Goal: Check status: Check status

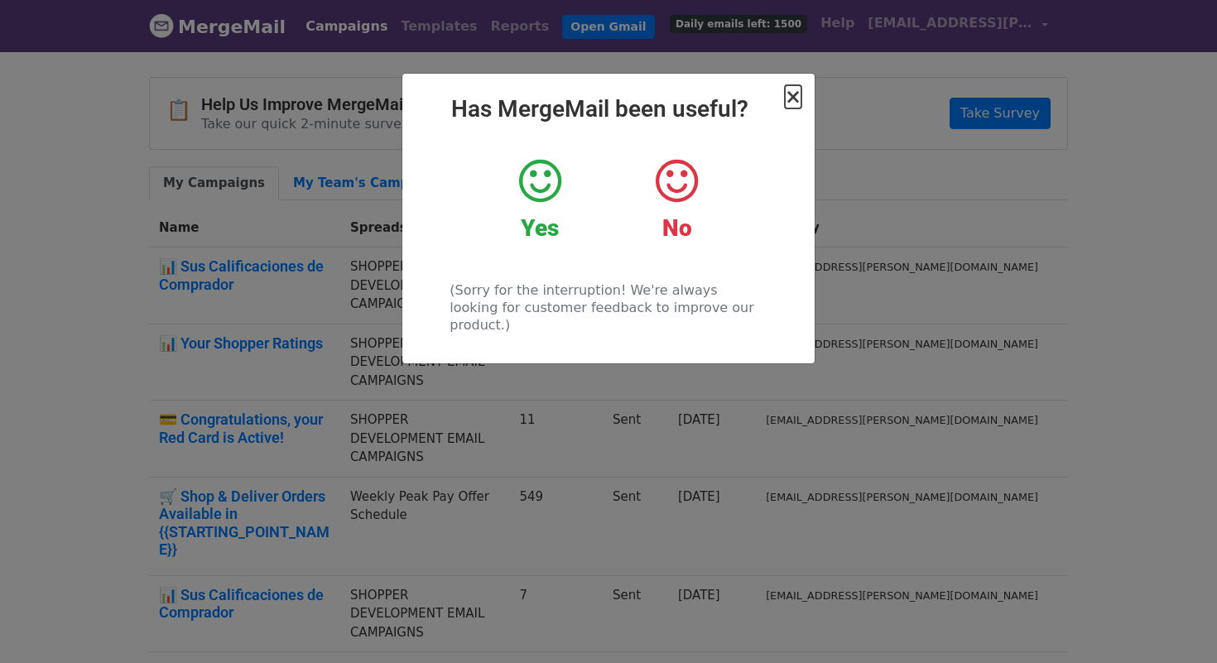
click at [793, 91] on span "×" at bounding box center [793, 96] width 17 height 23
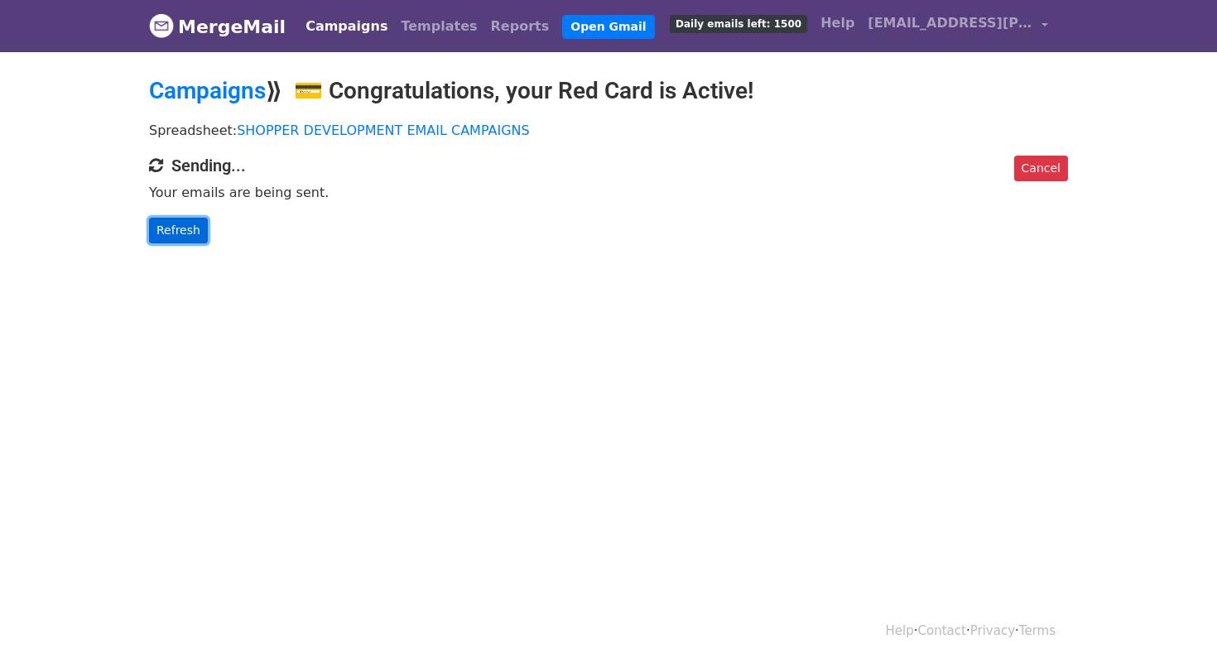
click at [164, 218] on link "Refresh" at bounding box center [178, 231] width 59 height 26
click at [162, 225] on link "Refresh" at bounding box center [178, 231] width 59 height 26
click at [181, 225] on link "Refresh" at bounding box center [178, 231] width 59 height 26
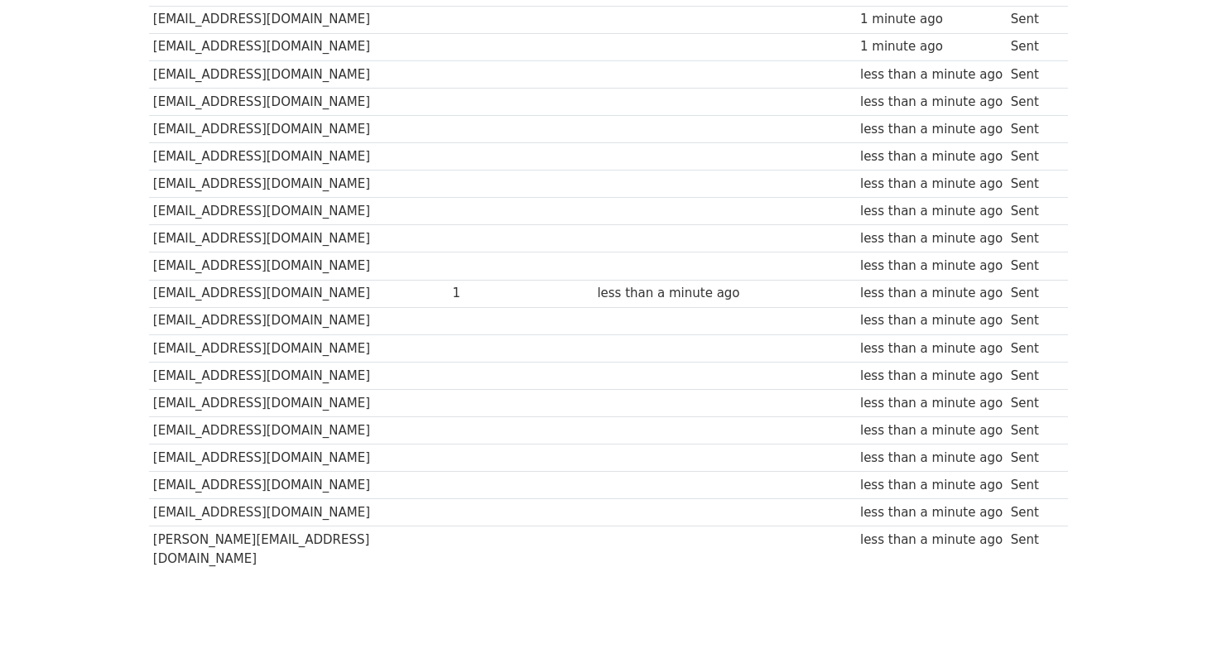
scroll to position [141, 0]
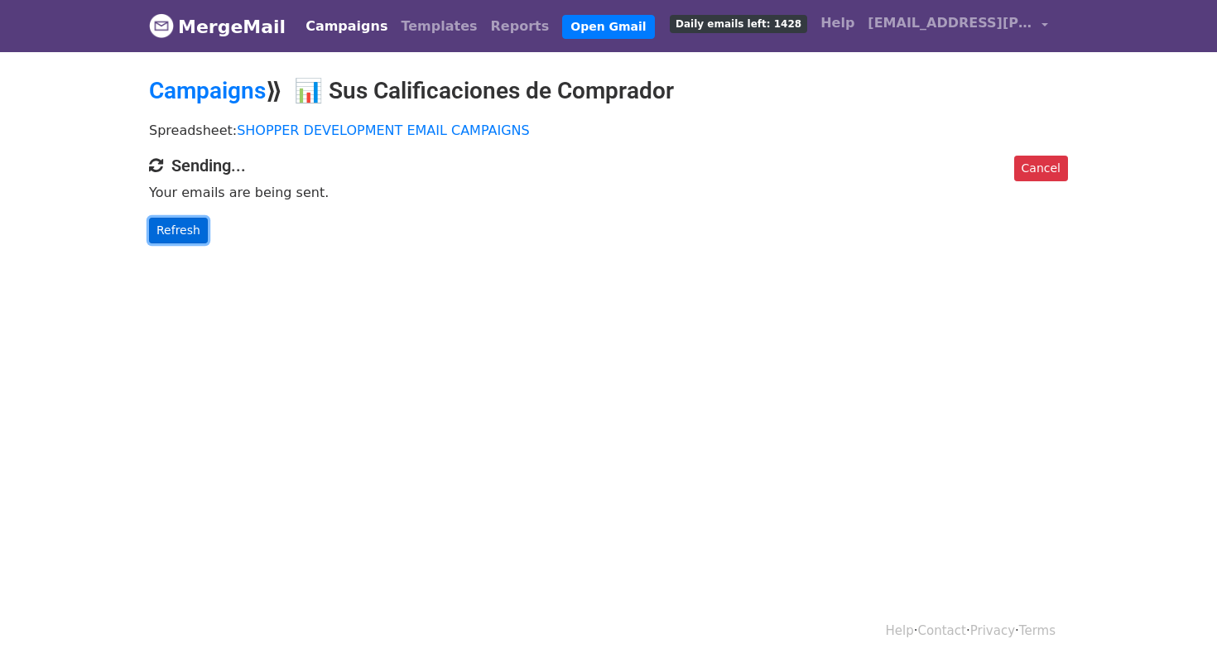
click at [200, 219] on link "Refresh" at bounding box center [178, 231] width 59 height 26
click at [196, 222] on link "Refresh" at bounding box center [178, 231] width 59 height 26
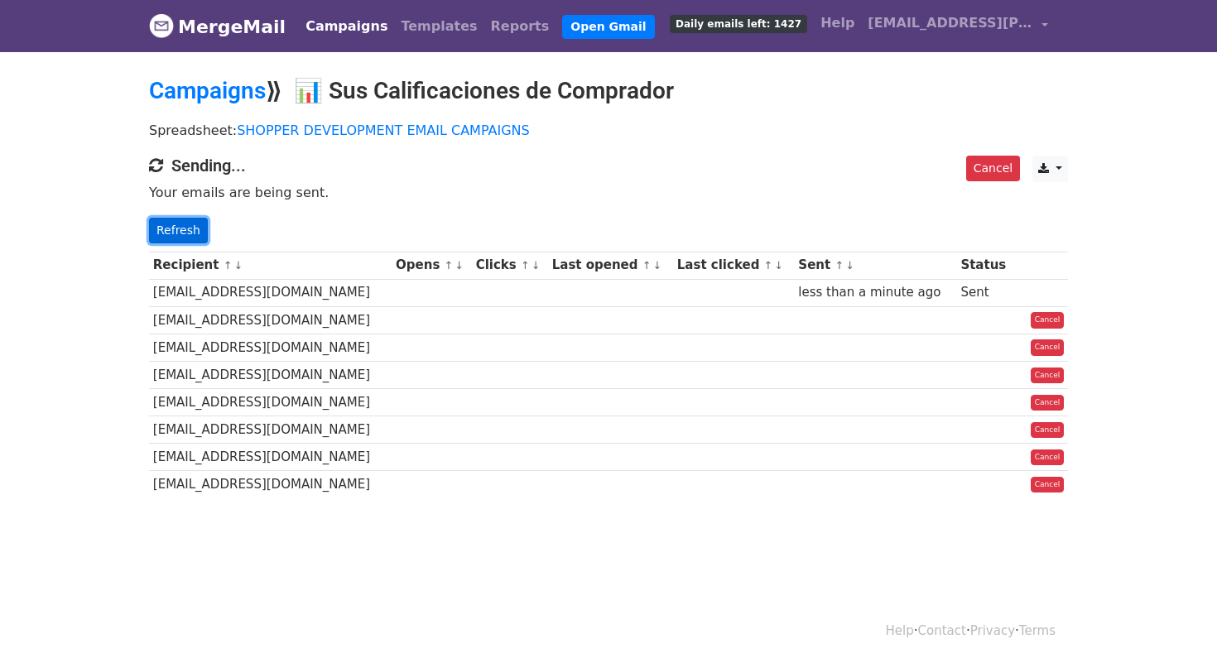
click at [197, 224] on link "Refresh" at bounding box center [178, 231] width 59 height 26
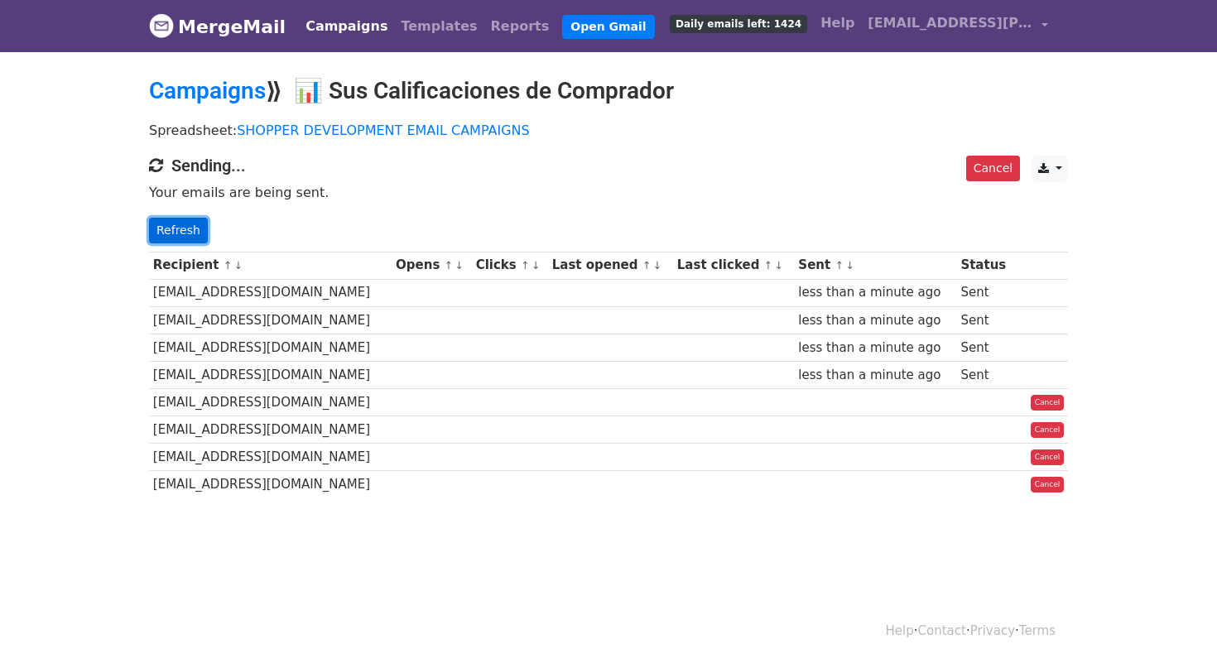
click at [196, 224] on link "Refresh" at bounding box center [178, 231] width 59 height 26
click at [196, 225] on link "Refresh" at bounding box center [178, 231] width 59 height 26
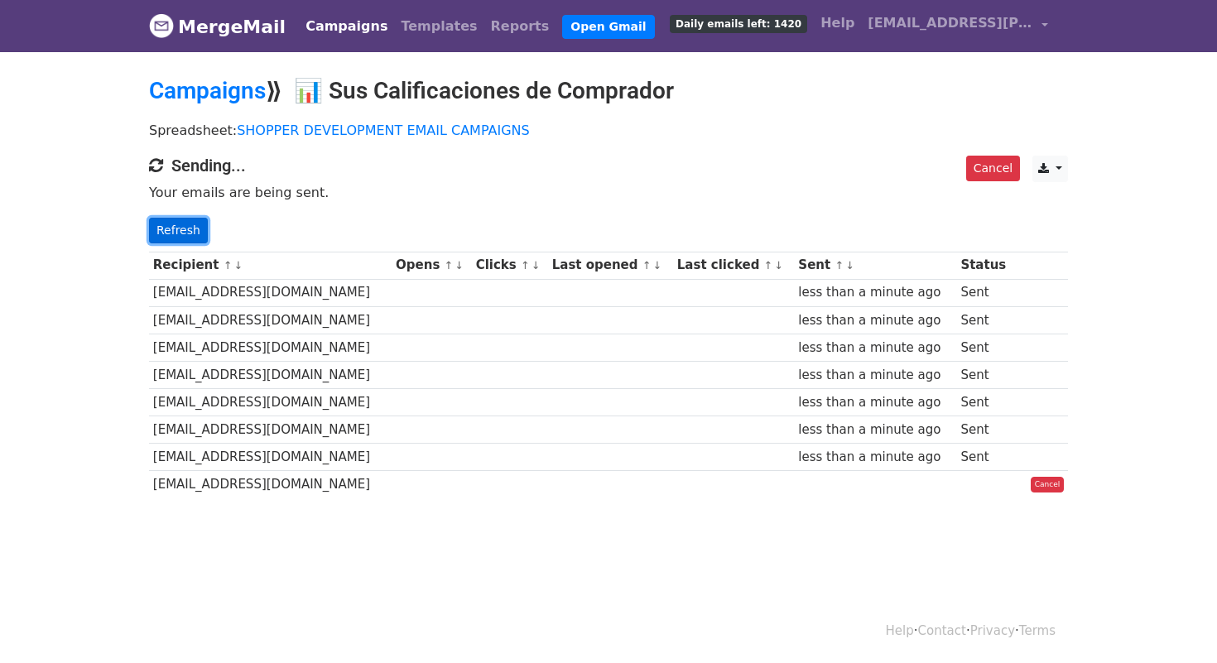
click at [195, 225] on link "Refresh" at bounding box center [178, 231] width 59 height 26
